Goal: Navigation & Orientation: Find specific page/section

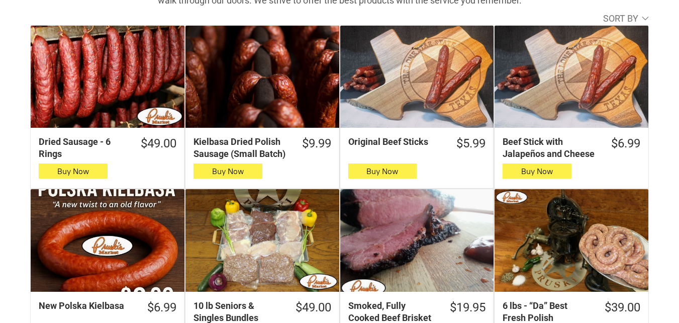
scroll to position [452, 0]
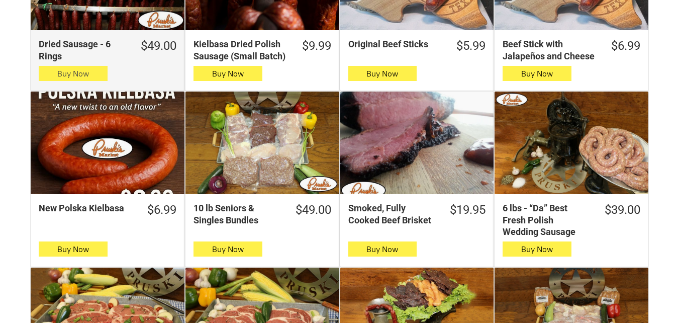
click at [105, 75] on button "Buy Now" at bounding box center [73, 73] width 69 height 15
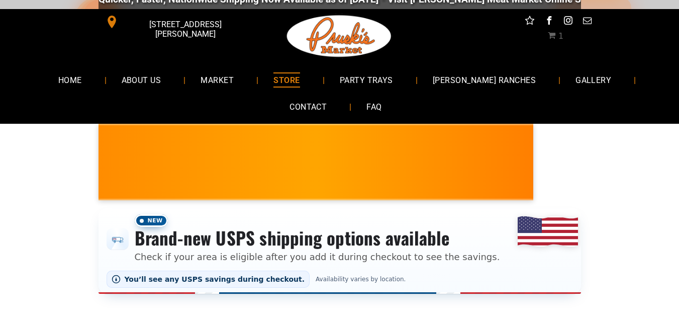
scroll to position [0, 0]
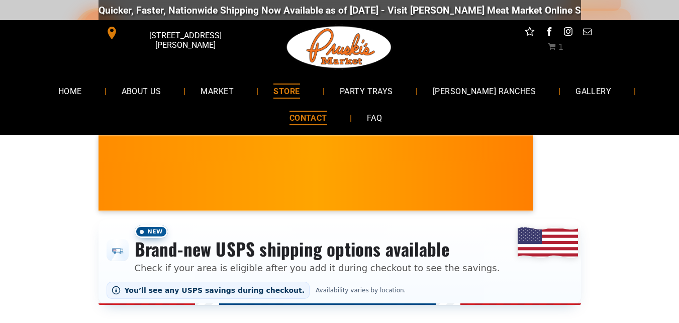
click at [311, 120] on span "CONTACT" at bounding box center [308, 118] width 38 height 15
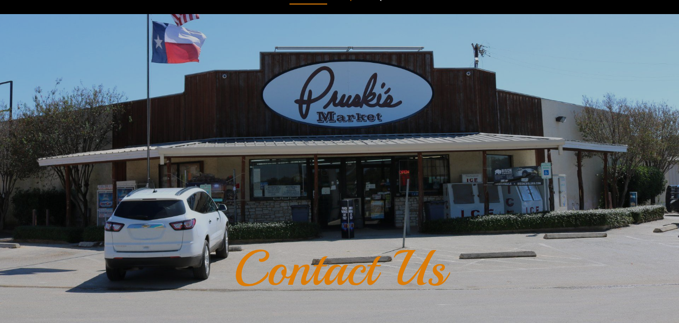
scroll to position [50, 0]
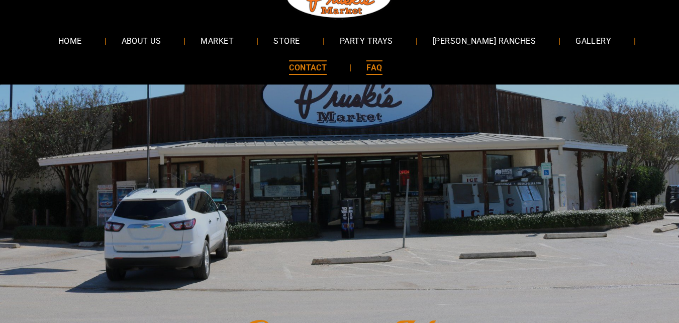
click at [361, 73] on link "FAQ" at bounding box center [374, 67] width 46 height 27
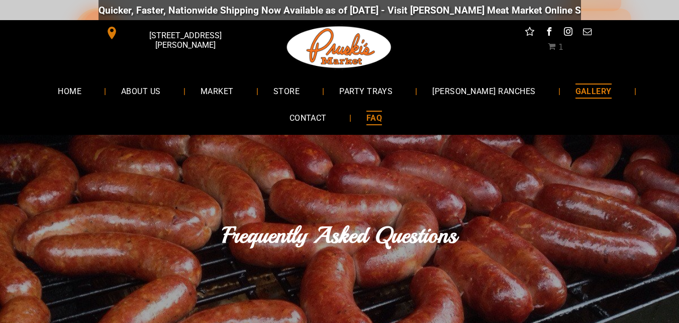
click at [587, 88] on span "GALLERY" at bounding box center [593, 90] width 36 height 15
